Goal: Answer question/provide support: Share knowledge or assist other users

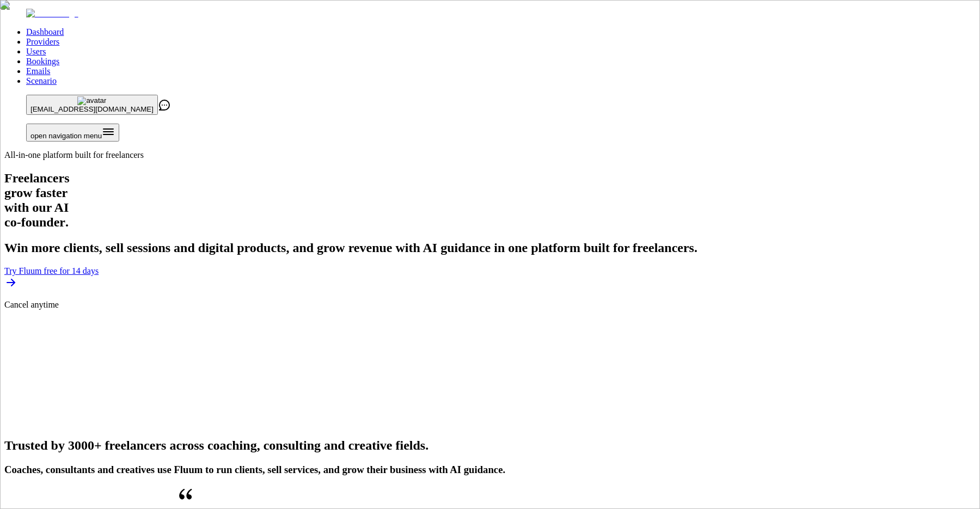
click at [59, 37] on link "Providers" at bounding box center [42, 41] width 33 height 9
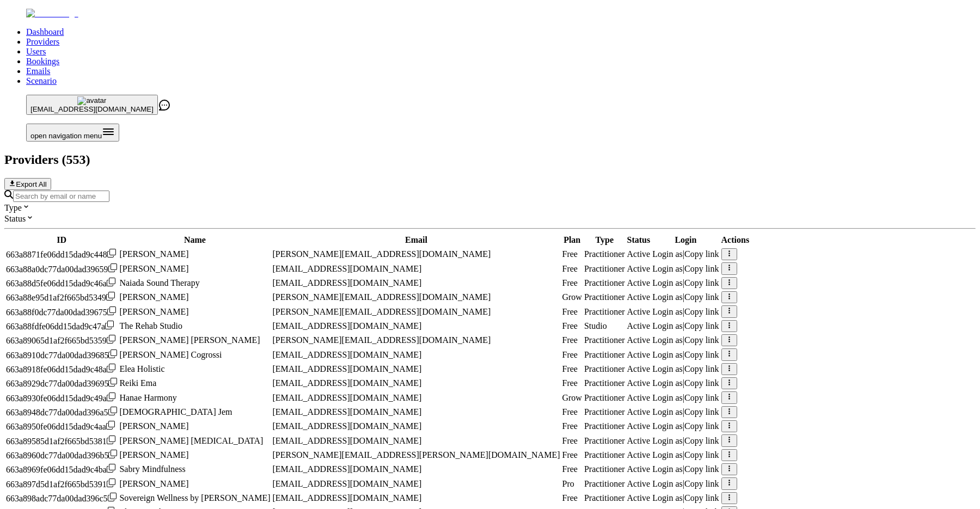
click at [109, 191] on input "Search by email or name" at bounding box center [61, 196] width 96 height 11
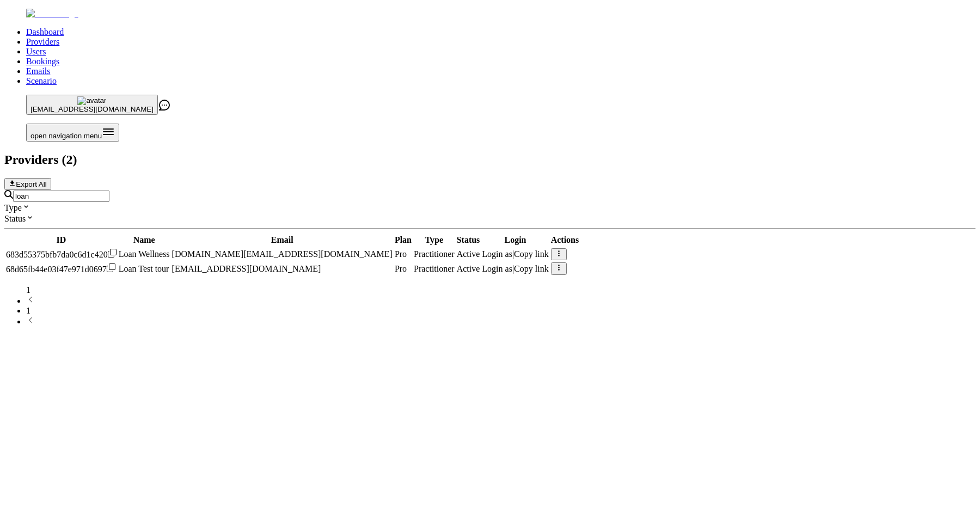
type input "loan"
click at [512, 249] on span "Login as" at bounding box center [497, 253] width 30 height 9
